Goal: Transaction & Acquisition: Download file/media

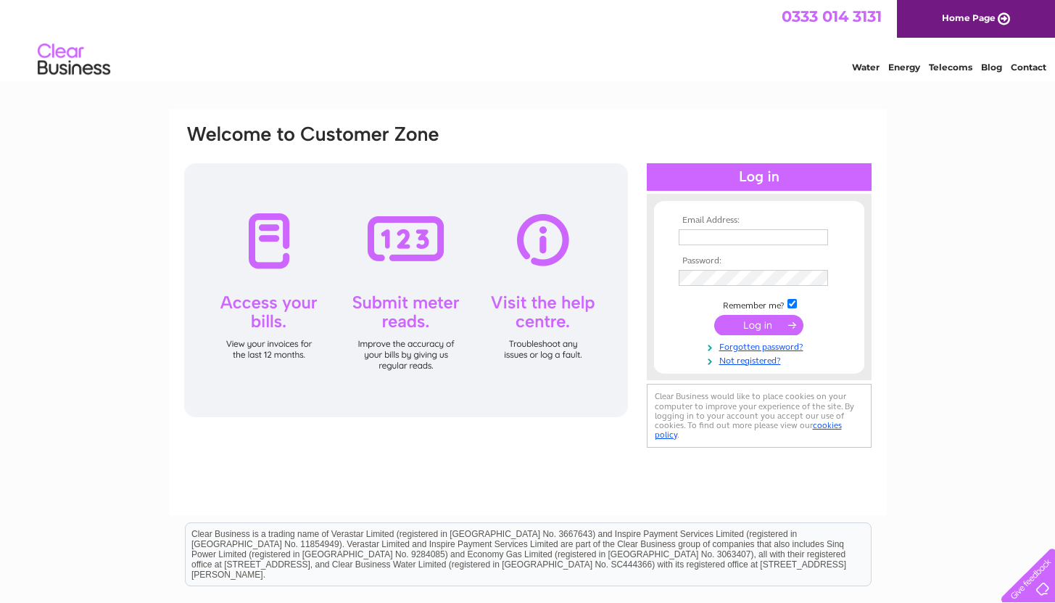
click at [965, 160] on div "Email Address: Password:" at bounding box center [527, 436] width 1055 height 654
click at [959, 158] on div "Email Address: Password:" at bounding box center [527, 436] width 1055 height 654
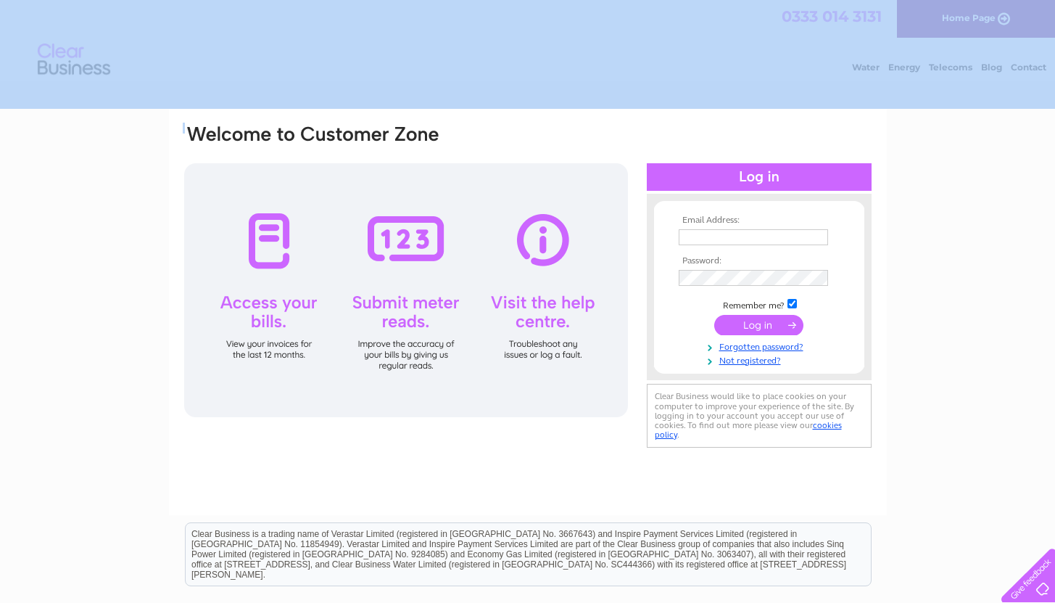
drag, startPoint x: 1065, startPoint y: 162, endPoint x: 1059, endPoint y: 62, distance: 101.0
click at [1054, 62] on html "Email Address: Password:" at bounding box center [527, 387] width 1055 height 774
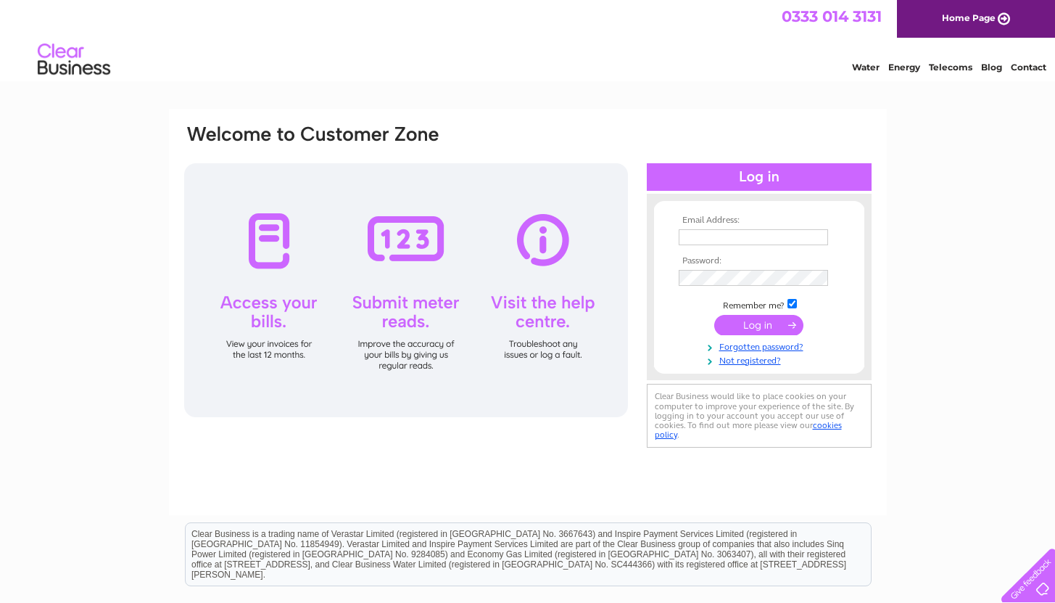
click at [680, 235] on input "text" at bounding box center [753, 237] width 149 height 16
type input "info@academystreet-dance.co.uk"
click at [714, 316] on input "submit" at bounding box center [758, 326] width 89 height 20
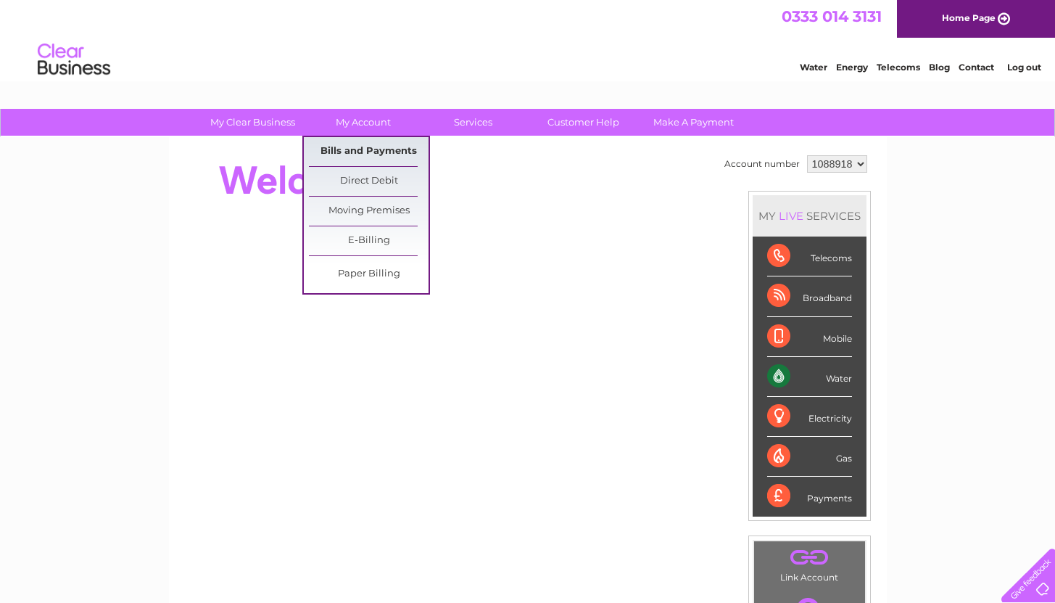
click at [366, 151] on link "Bills and Payments" at bounding box center [369, 151] width 120 height 29
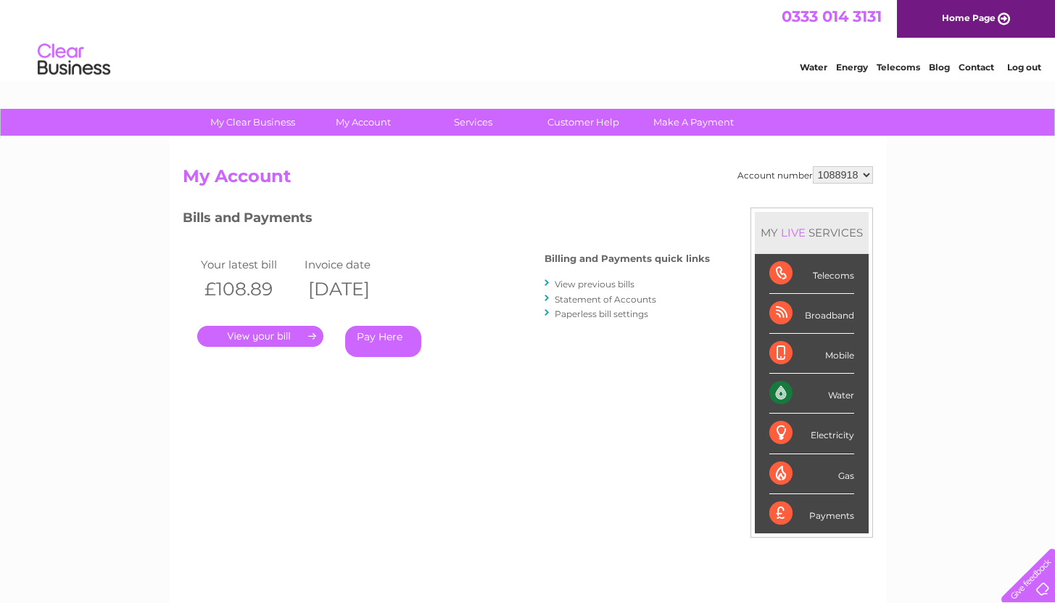
click at [600, 282] on link "View previous bills" at bounding box center [595, 283] width 80 height 11
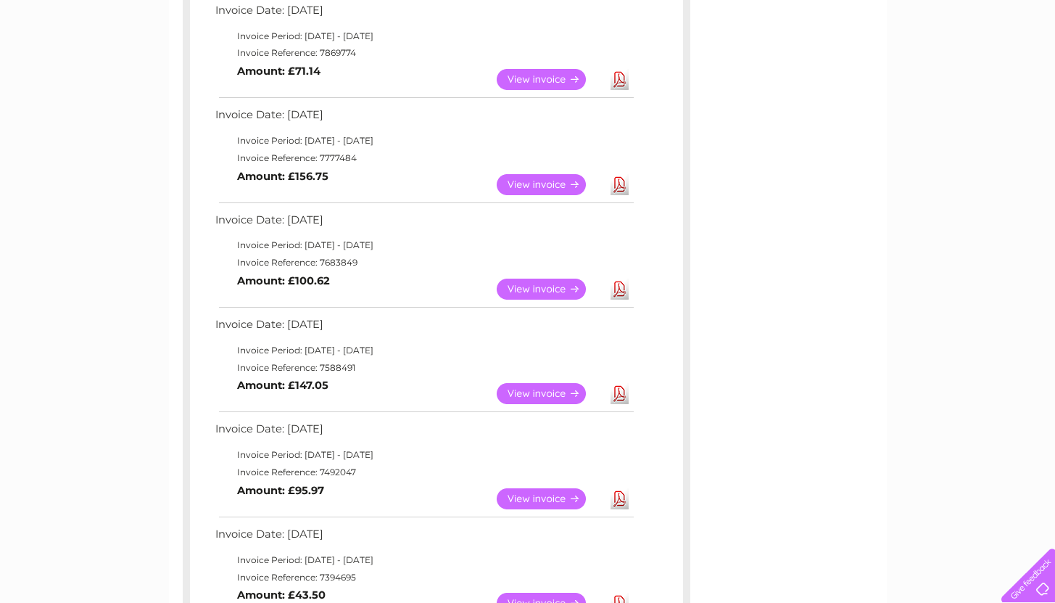
scroll to position [374, 0]
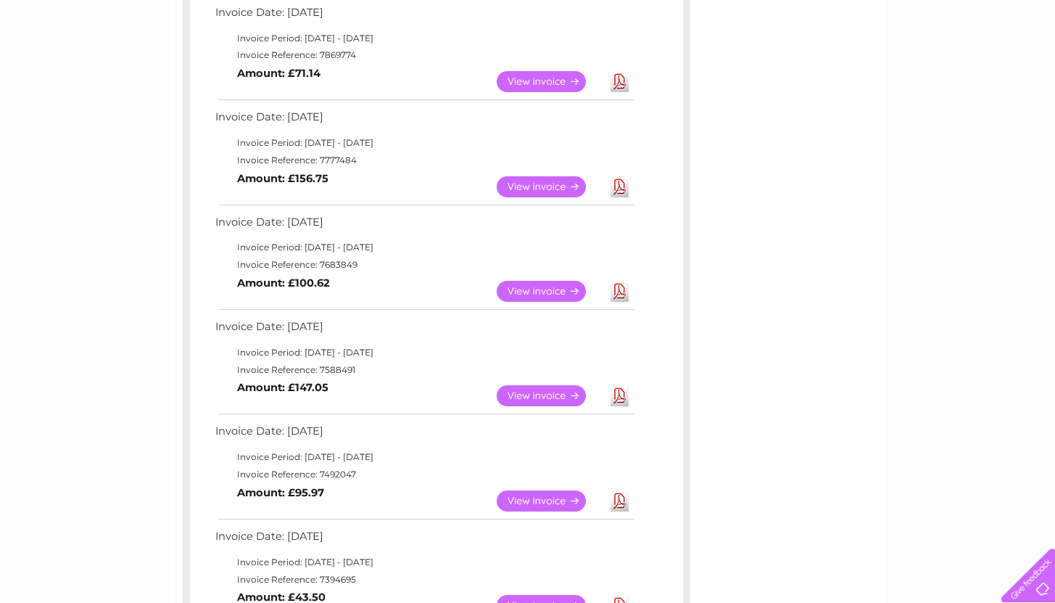
click at [616, 292] on link "Download" at bounding box center [620, 291] width 18 height 21
click at [621, 191] on link "Download" at bounding box center [620, 186] width 18 height 21
click at [619, 86] on link "Download" at bounding box center [620, 81] width 18 height 21
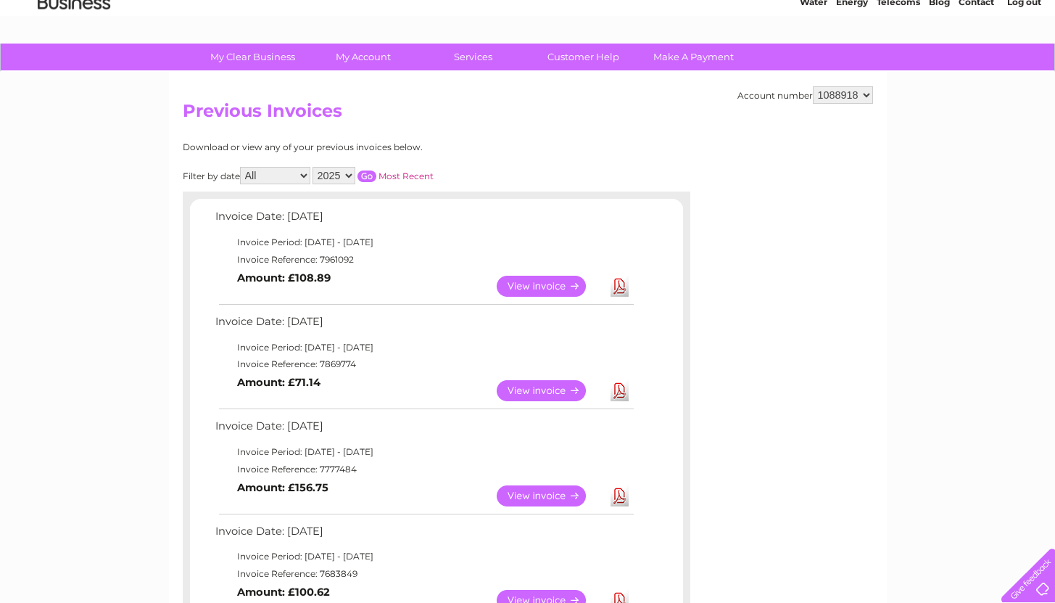
scroll to position [51, 0]
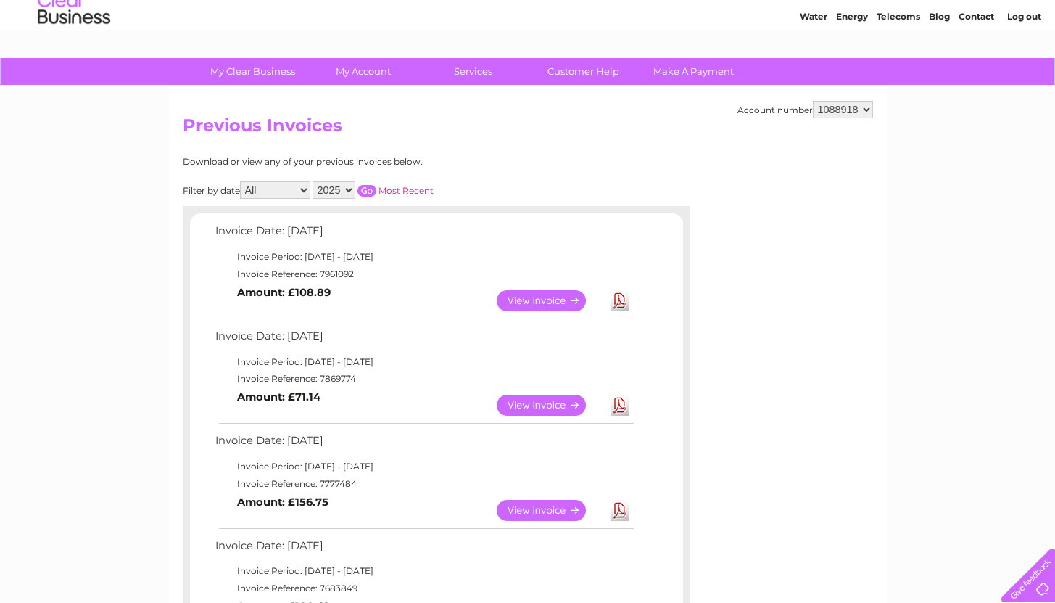
click at [618, 295] on link "Download" at bounding box center [620, 300] width 18 height 21
